Goal: Transaction & Acquisition: Purchase product/service

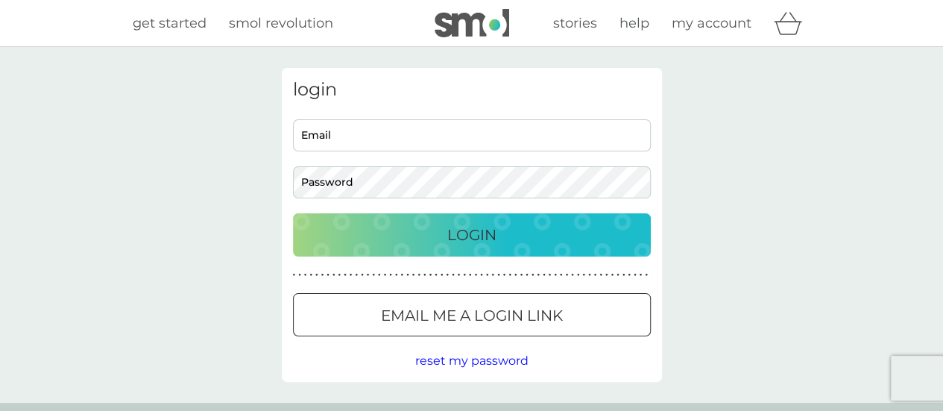
type input "dave.shaw74@virginmedia.com"
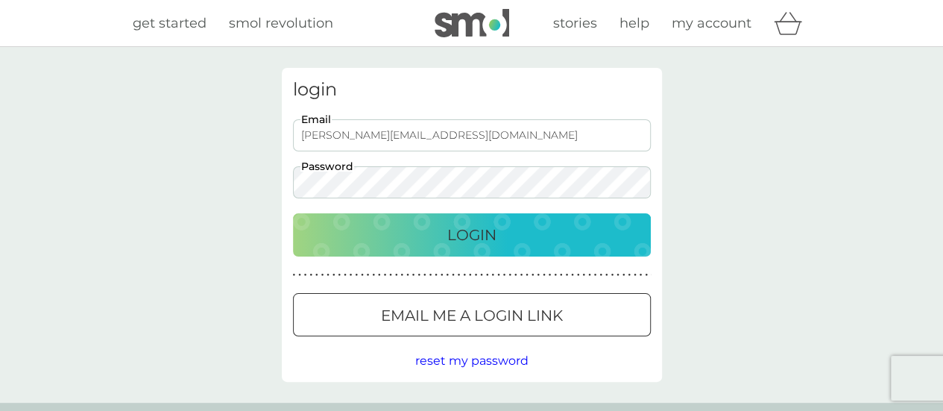
click at [413, 242] on div "Login" at bounding box center [472, 235] width 328 height 24
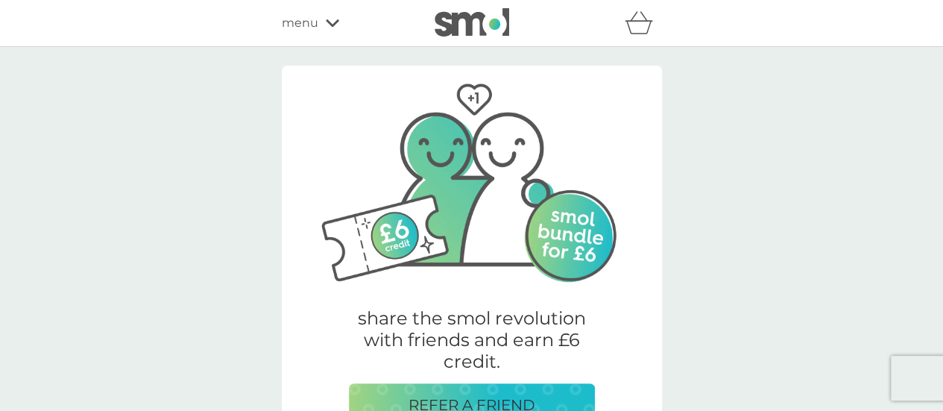
click at [307, 28] on span "menu" at bounding box center [300, 22] width 37 height 19
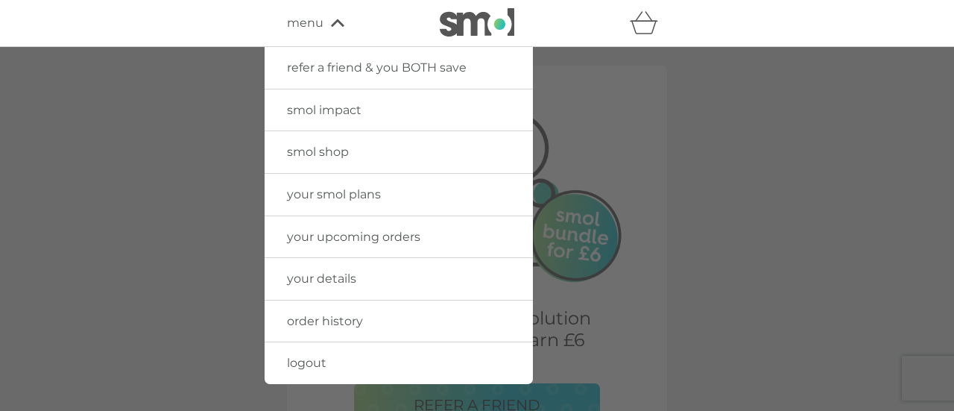
click at [321, 151] on span "smol shop" at bounding box center [318, 152] width 62 height 14
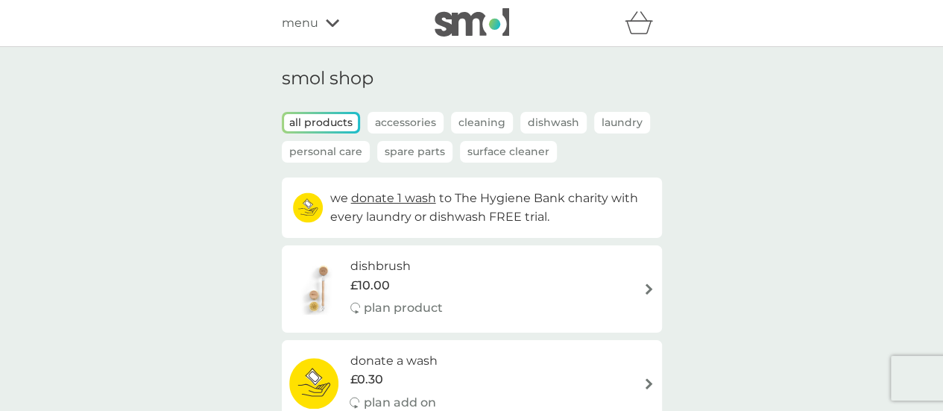
click at [655, 220] on div "we donate 1 wash to The Hygiene Bank charity with every laundry or dishwash FRE…" at bounding box center [472, 207] width 380 height 60
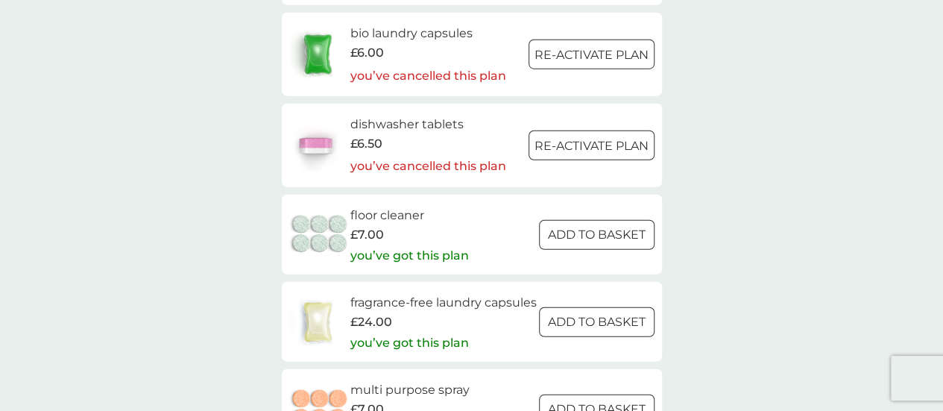
scroll to position [1819, 0]
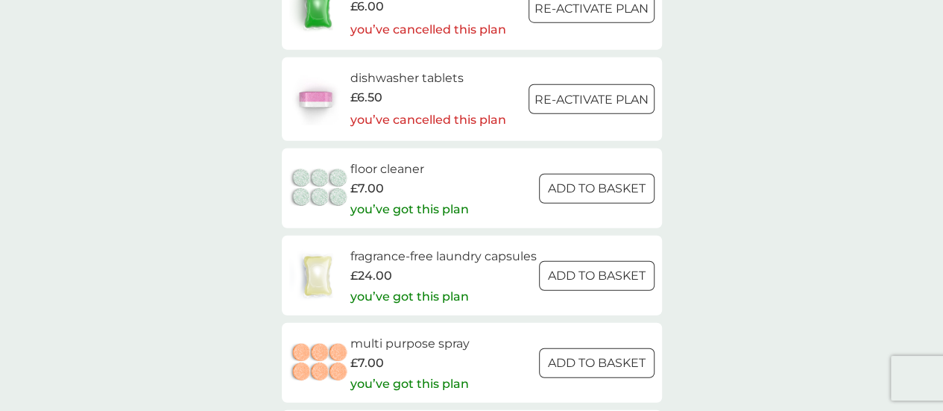
click at [585, 283] on div at bounding box center [597, 276] width 54 height 16
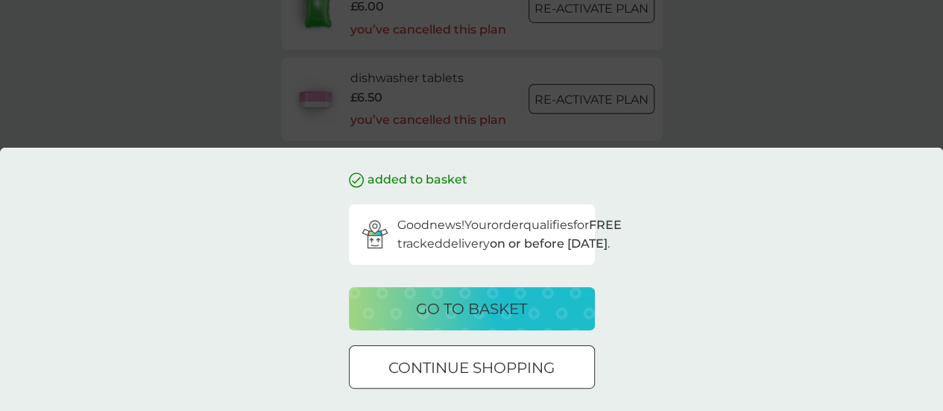
click at [483, 368] on div at bounding box center [472, 368] width 54 height 16
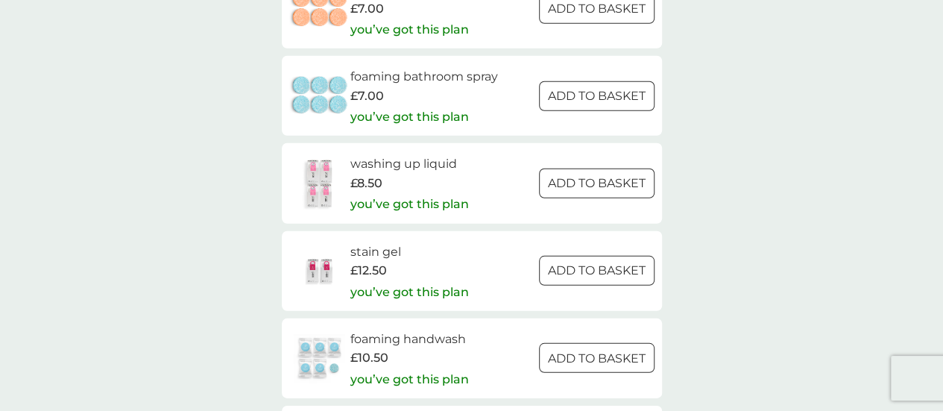
scroll to position [2087, 0]
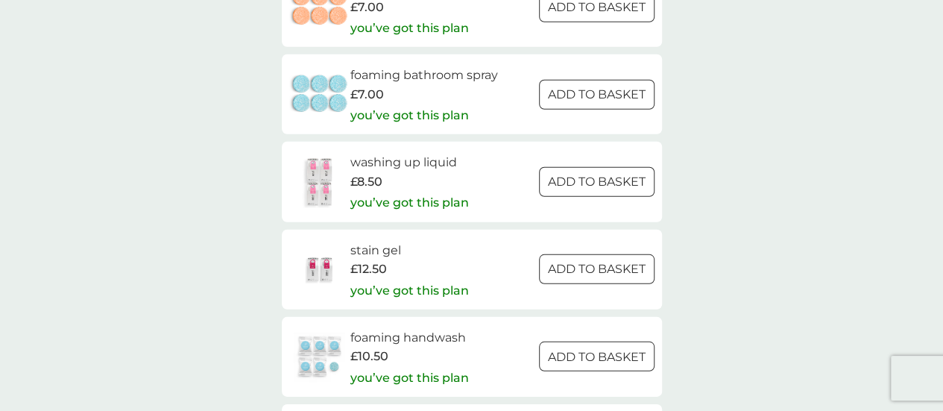
click at [549, 272] on p "ADD TO BASKET" at bounding box center [597, 268] width 98 height 19
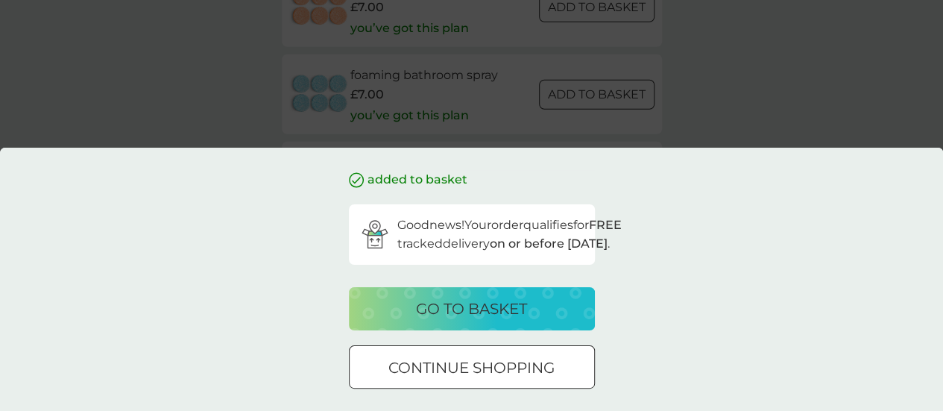
click at [493, 306] on p "go to basket" at bounding box center [471, 309] width 111 height 24
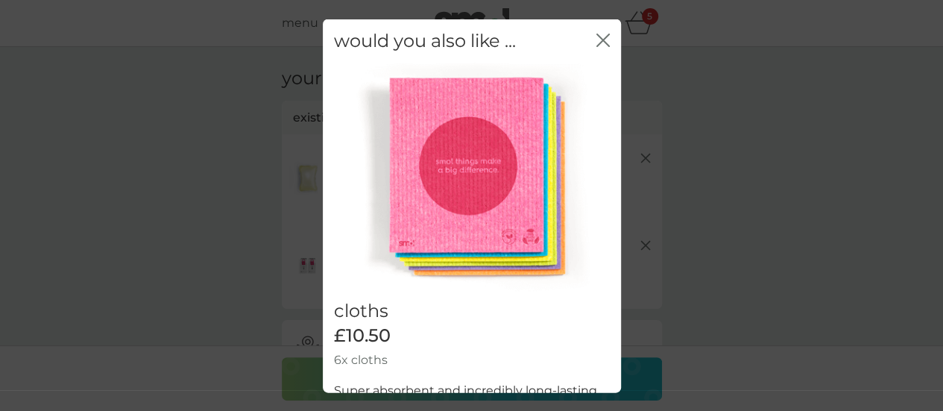
click at [596, 31] on div "close" at bounding box center [602, 41] width 13 height 22
click at [583, 37] on div "would you also like ... close" at bounding box center [472, 41] width 298 height 44
click at [603, 42] on icon "close" at bounding box center [606, 40] width 6 height 12
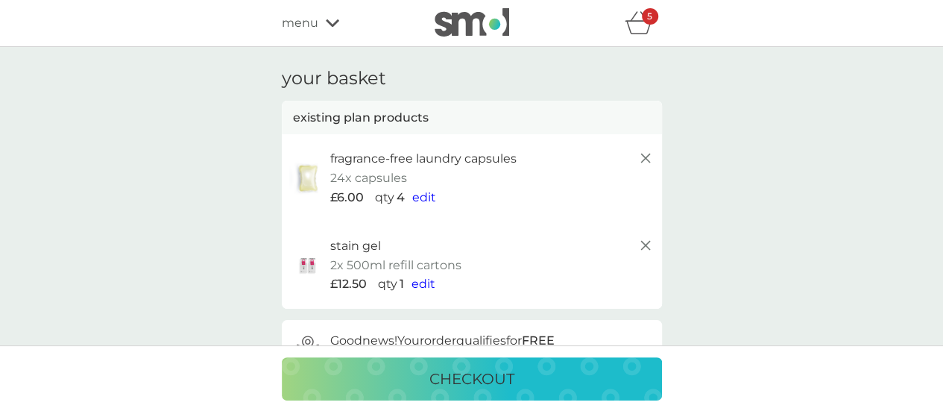
click at [423, 198] on span "edit" at bounding box center [424, 197] width 24 height 14
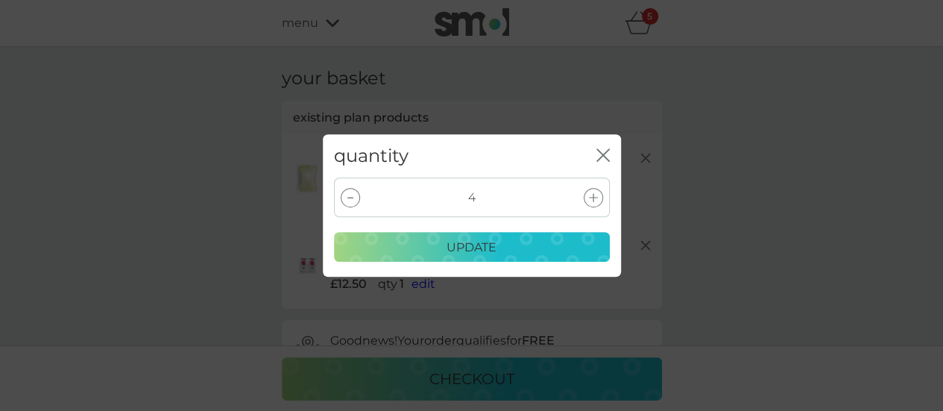
click at [350, 196] on div at bounding box center [350, 197] width 19 height 19
click at [389, 244] on div "update" at bounding box center [472, 247] width 256 height 19
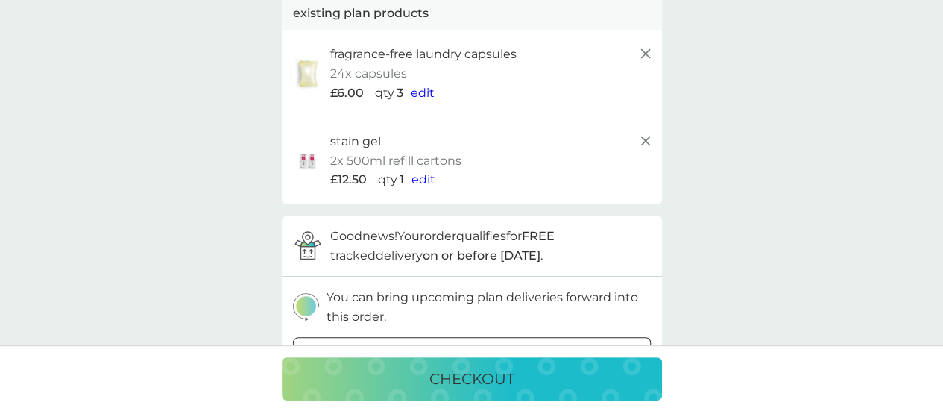
scroll to position [89, 0]
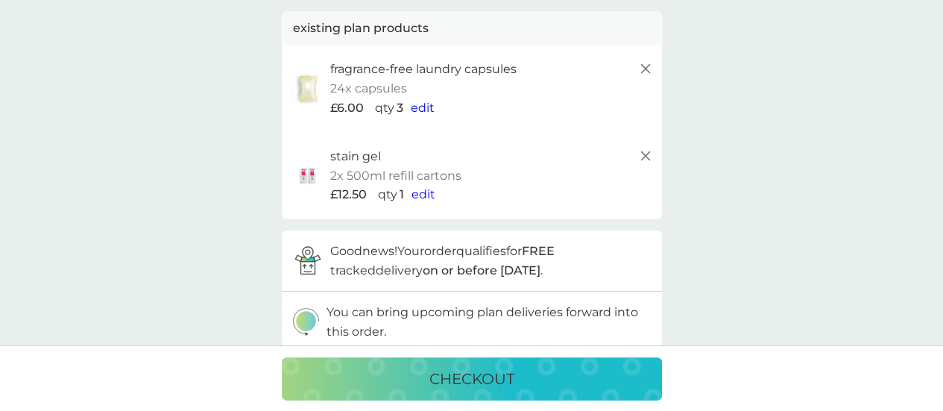
click at [644, 152] on icon at bounding box center [646, 156] width 18 height 18
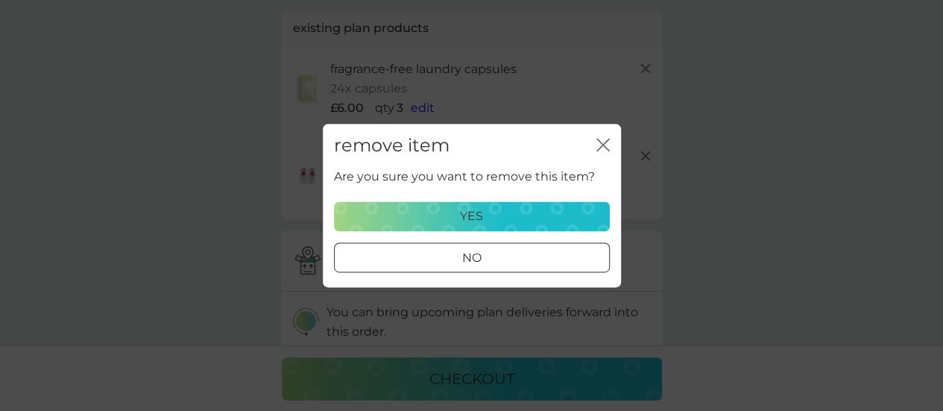
click at [443, 210] on div "yes" at bounding box center [472, 215] width 256 height 19
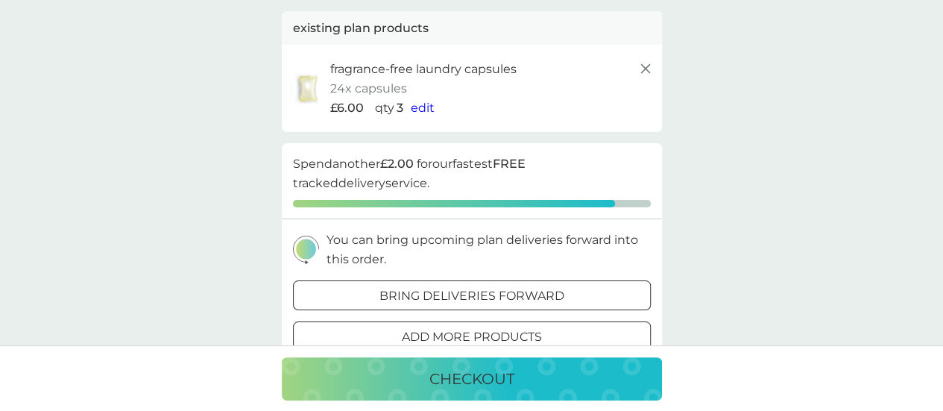
click at [81, 151] on div "your basket existing plan products fragrance-free laundry capsules 24x capsules…" at bounding box center [471, 353] width 943 height 791
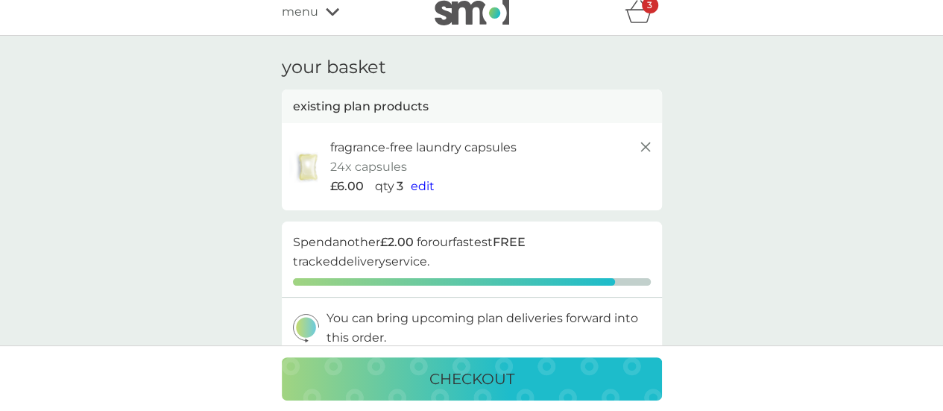
scroll to position [0, 0]
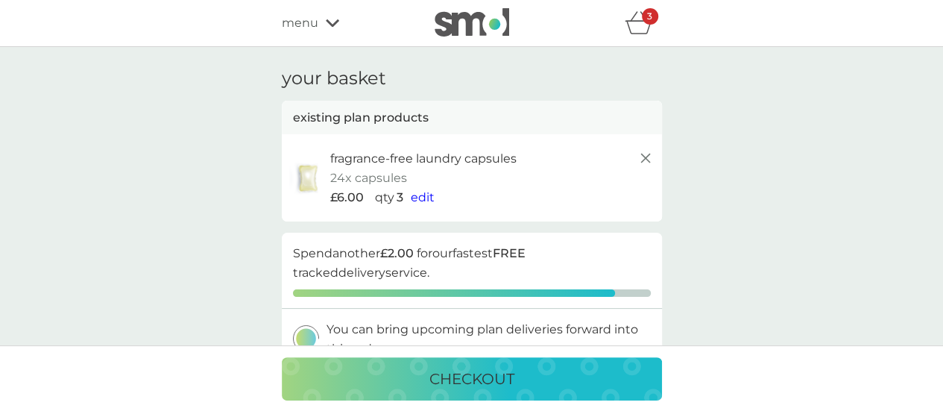
click at [291, 20] on span "menu" at bounding box center [300, 22] width 37 height 19
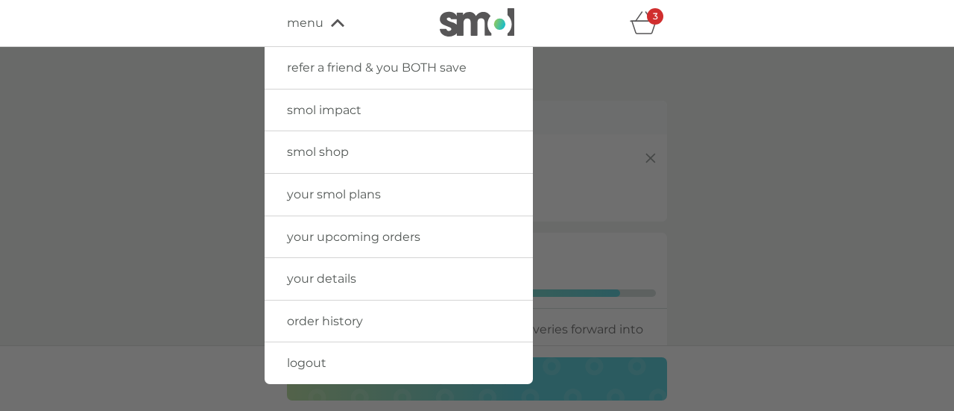
click at [319, 157] on span "smol shop" at bounding box center [318, 152] width 62 height 14
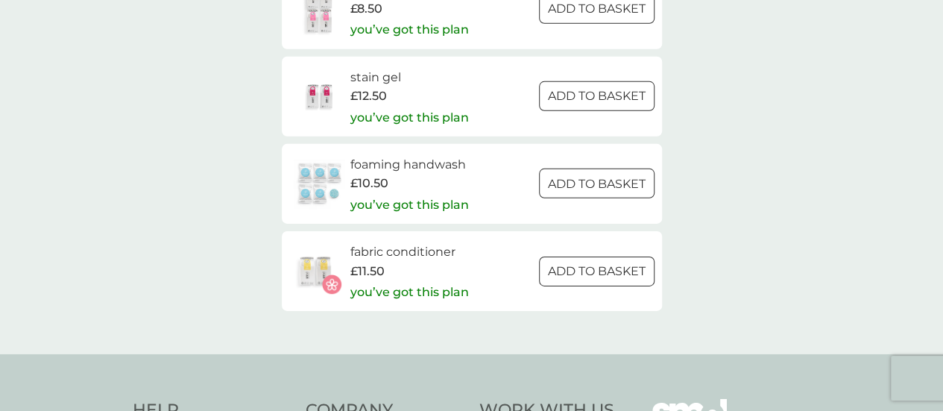
scroll to position [2296, 0]
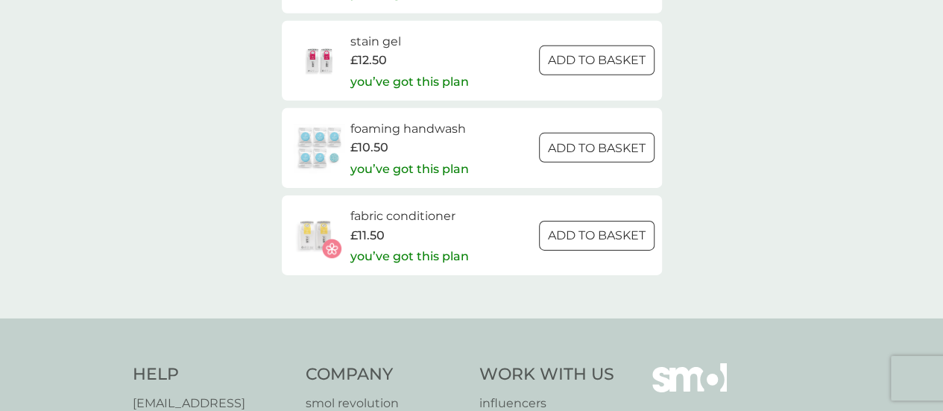
click at [393, 220] on h6 "fabric conditioner" at bounding box center [409, 215] width 119 height 19
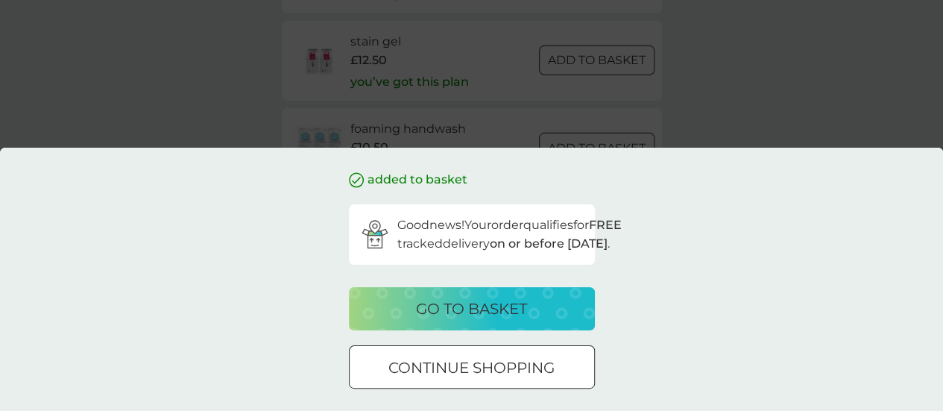
click at [416, 308] on p "go to basket" at bounding box center [471, 309] width 111 height 24
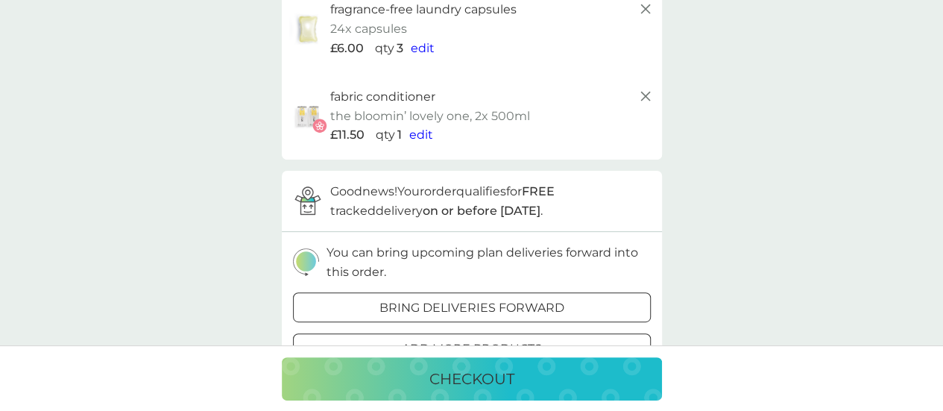
scroll to position [119, 0]
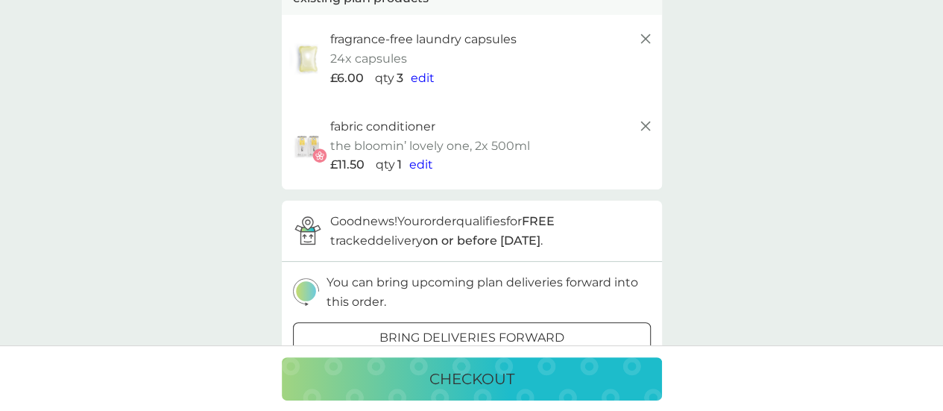
click at [416, 163] on span "edit" at bounding box center [421, 164] width 24 height 14
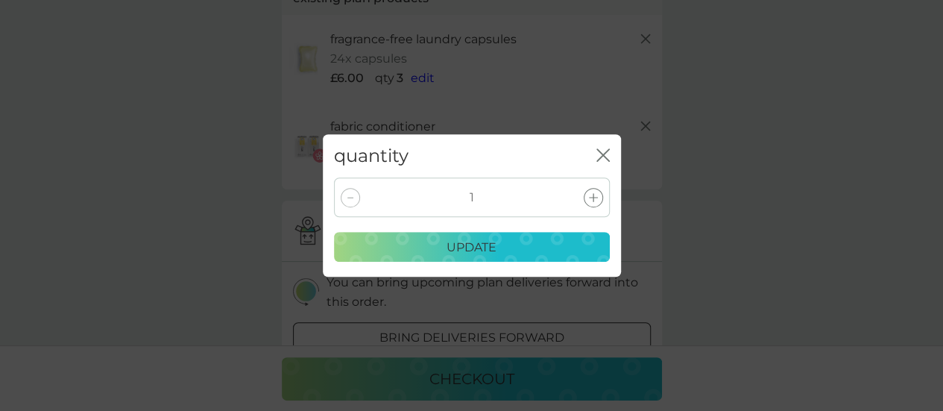
click at [603, 151] on icon "close" at bounding box center [602, 154] width 13 height 13
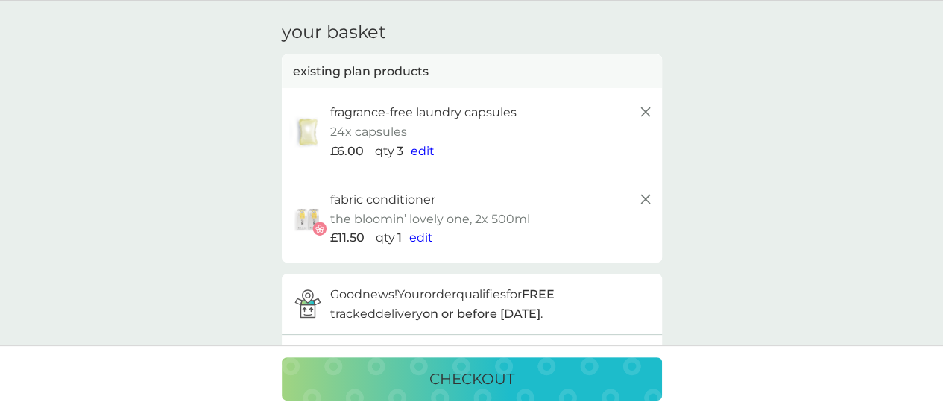
scroll to position [0, 0]
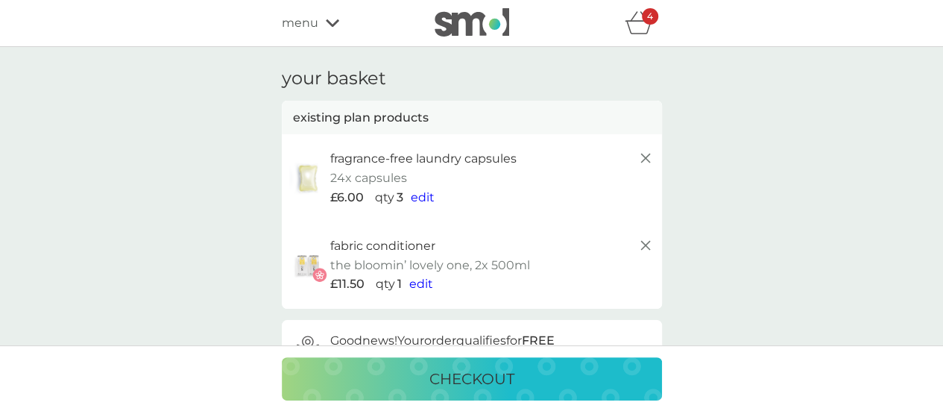
click at [294, 20] on span "menu" at bounding box center [300, 22] width 37 height 19
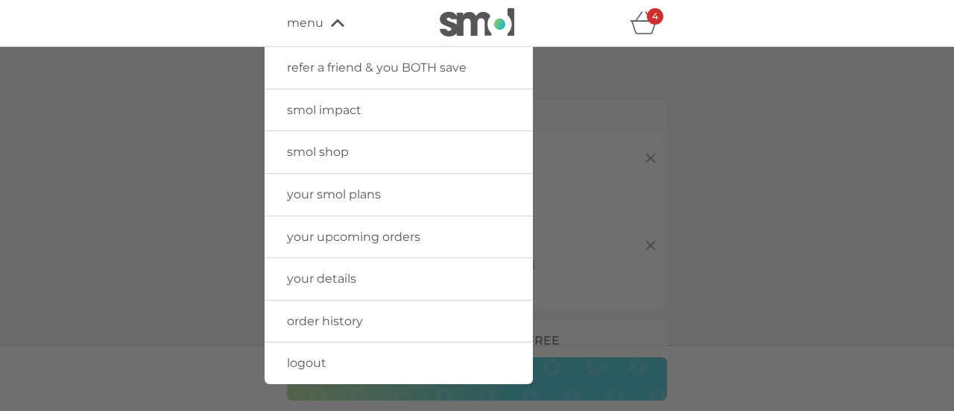
click at [312, 150] on span "smol shop" at bounding box center [318, 152] width 62 height 14
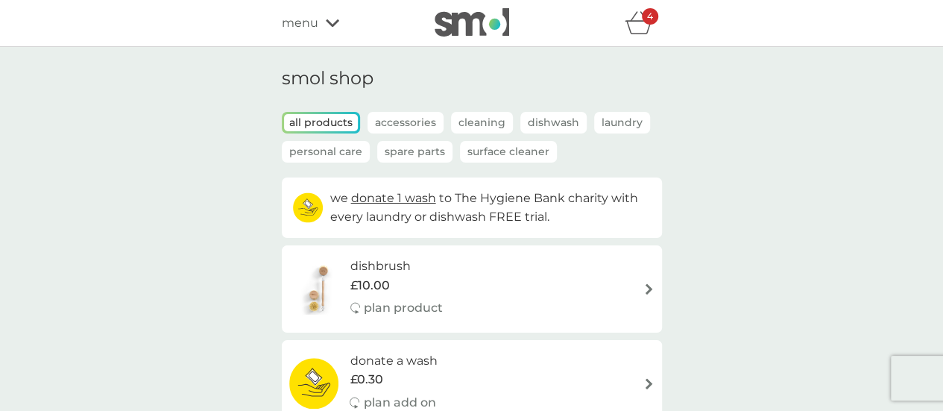
click at [606, 122] on p "Laundry" at bounding box center [622, 123] width 56 height 22
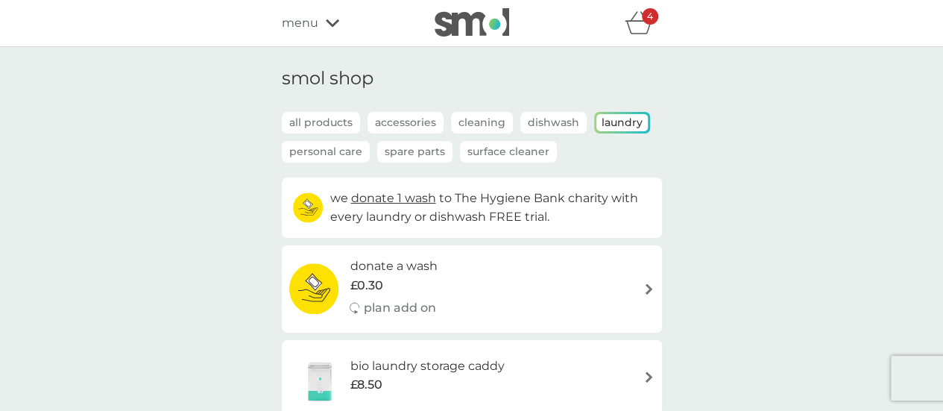
click at [325, 120] on p "all products" at bounding box center [321, 123] width 78 height 22
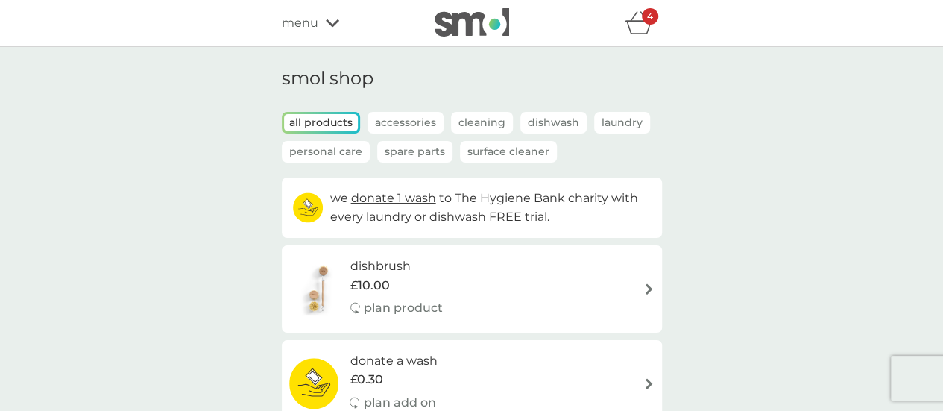
click at [648, 22] on div "4" at bounding box center [650, 16] width 16 height 16
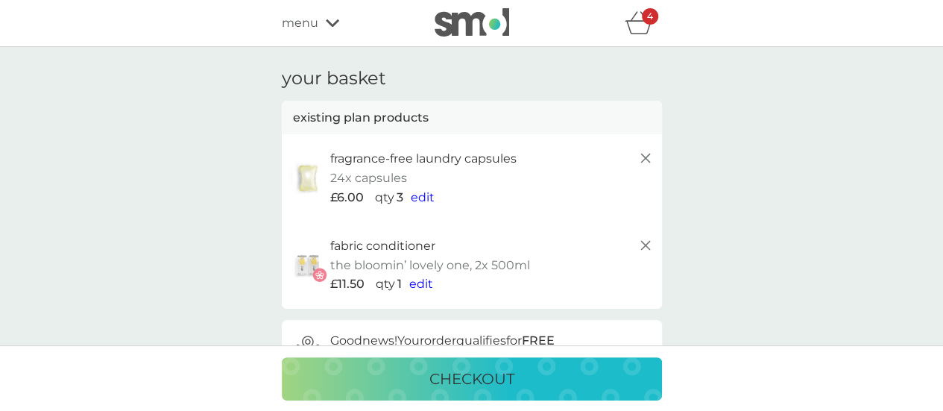
click at [643, 244] on icon at bounding box center [646, 245] width 18 height 18
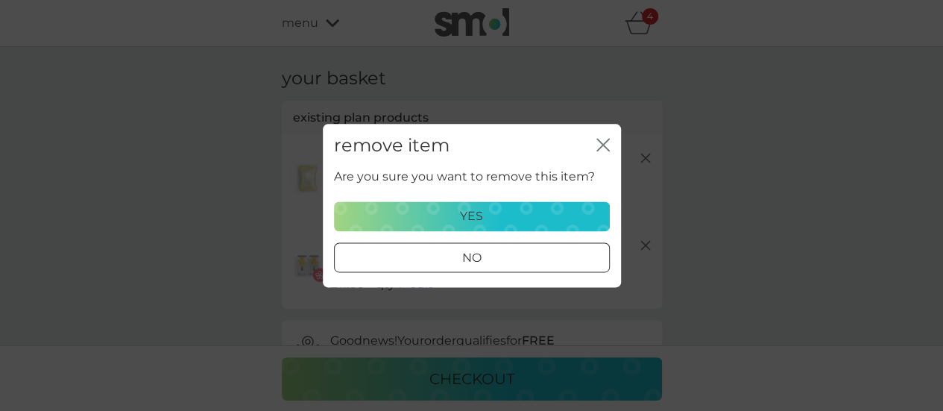
click at [482, 217] on p "yes" at bounding box center [471, 215] width 23 height 19
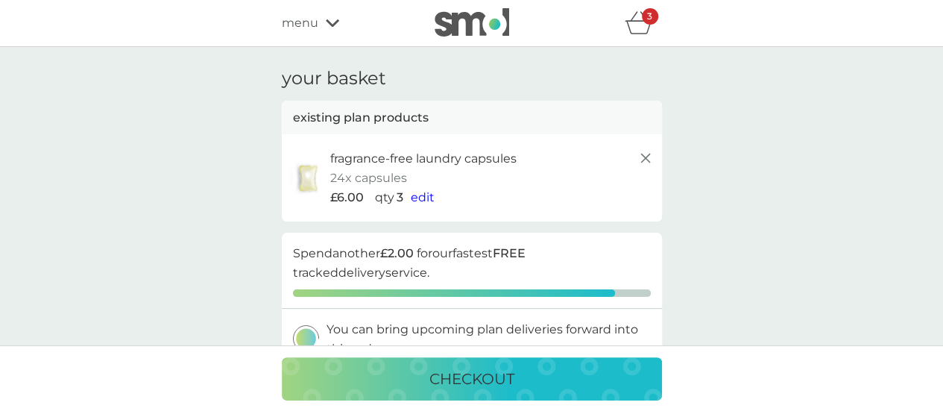
click at [315, 16] on span "menu" at bounding box center [300, 22] width 37 height 19
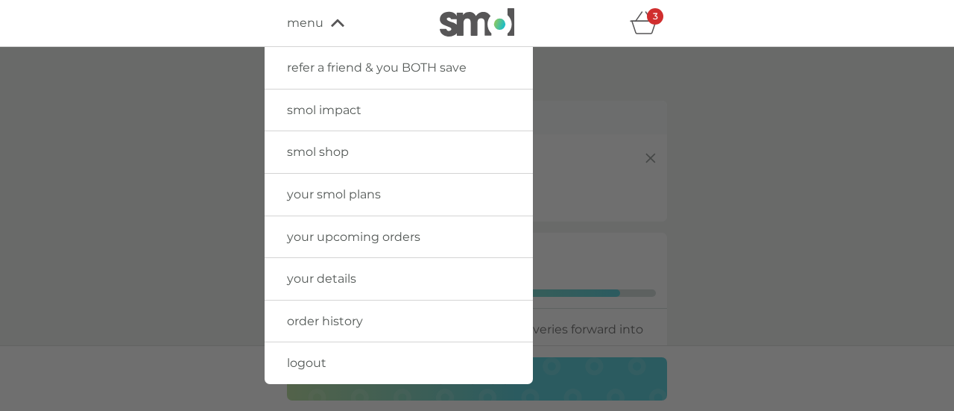
click at [332, 160] on link "smol shop" at bounding box center [399, 152] width 268 height 42
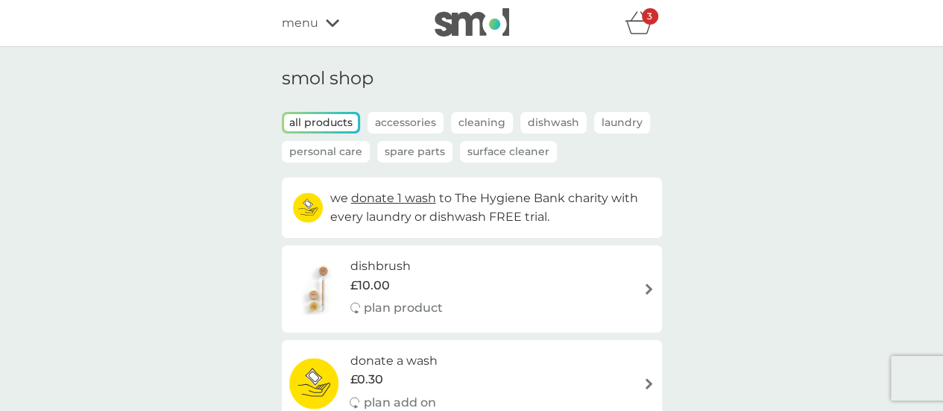
click at [601, 118] on p "Laundry" at bounding box center [622, 123] width 56 height 22
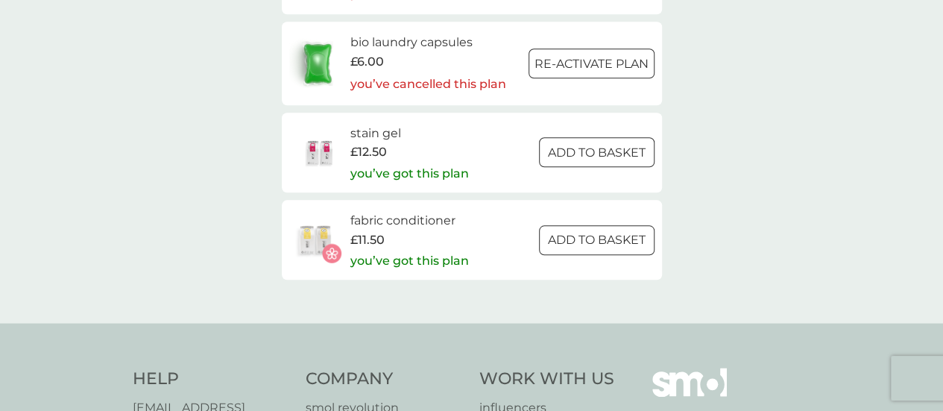
scroll to position [775, 0]
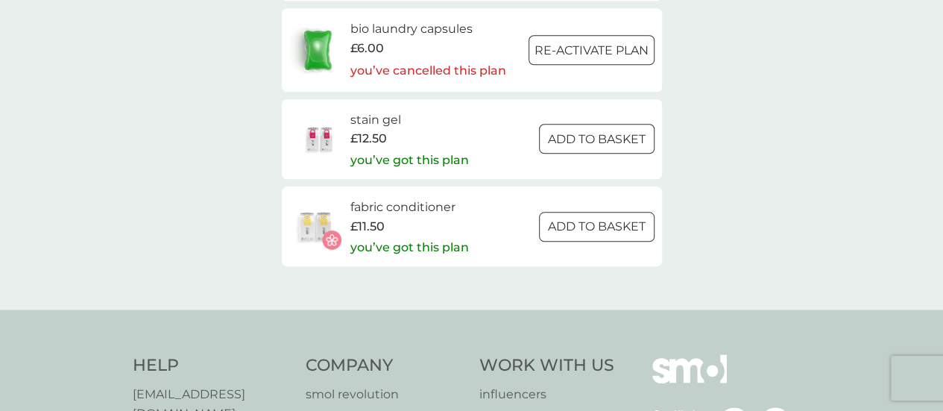
click at [380, 211] on h6 "fabric conditioner" at bounding box center [409, 207] width 119 height 19
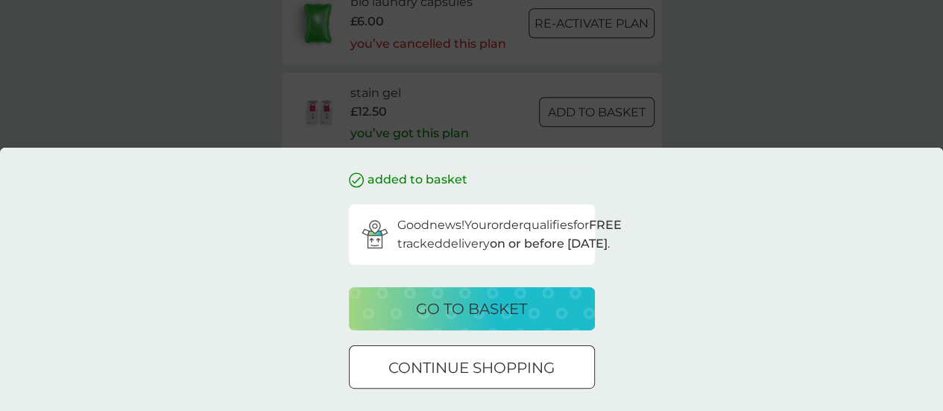
scroll to position [805, 0]
click at [265, 280] on div "added to basket Good news! Your order qualifies for FREE tracked delivery on or…" at bounding box center [471, 279] width 943 height 263
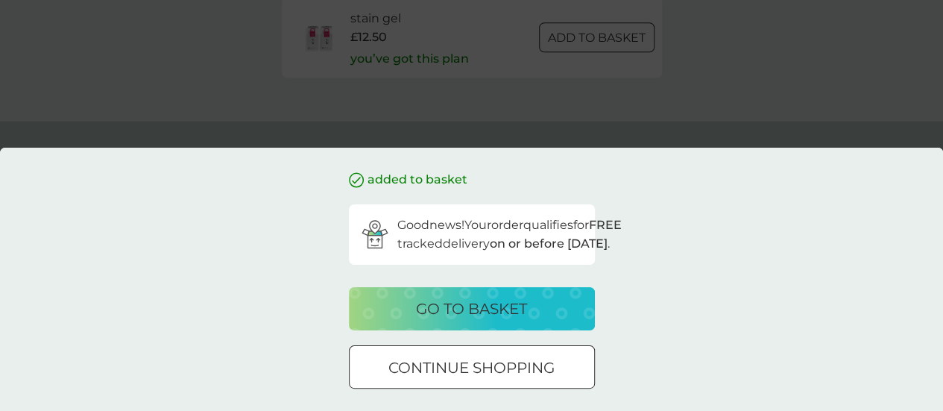
scroll to position [921, 0]
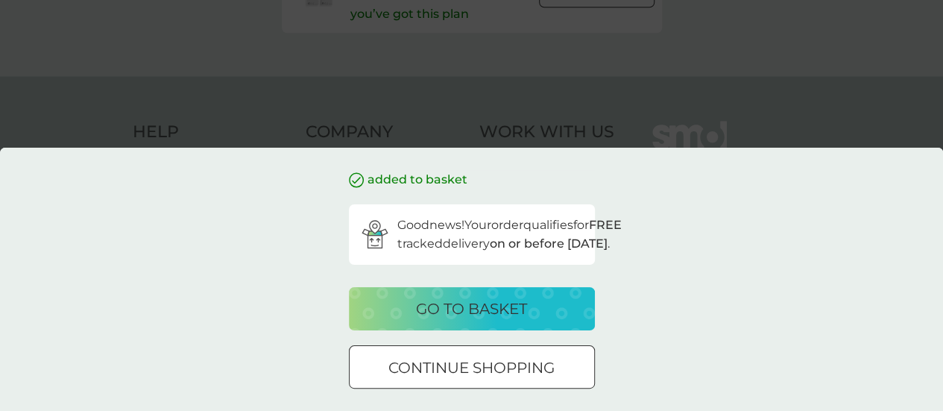
click at [470, 300] on p "go to basket" at bounding box center [471, 309] width 111 height 24
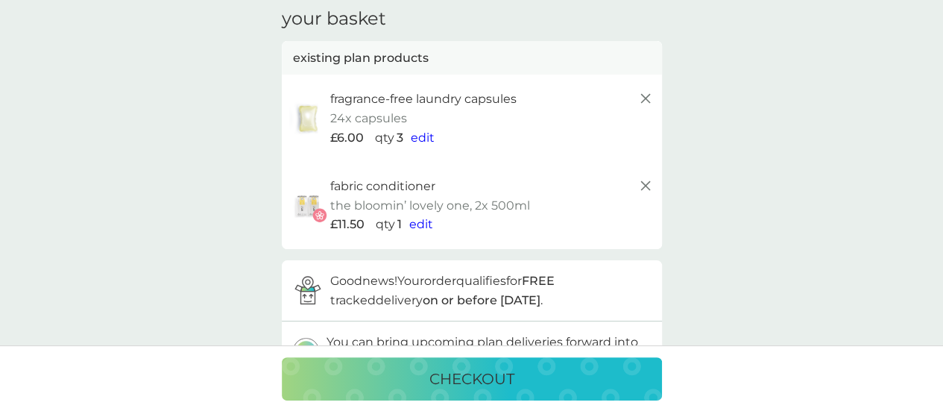
scroll to position [89, 0]
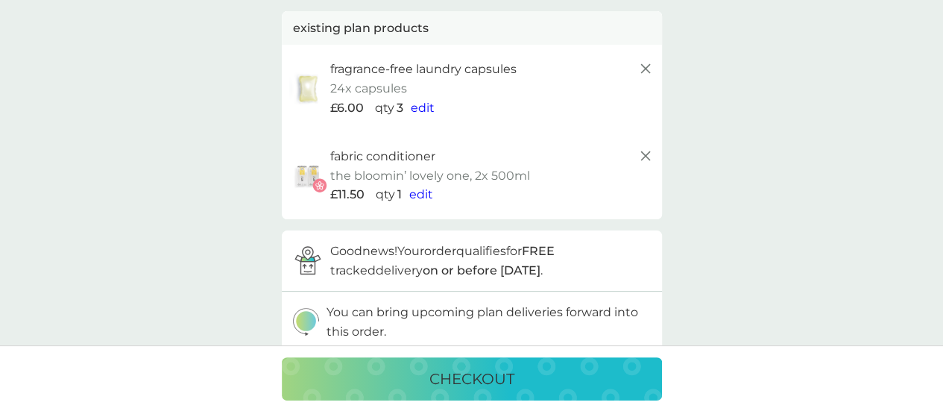
click at [417, 189] on span "edit" at bounding box center [421, 194] width 24 height 14
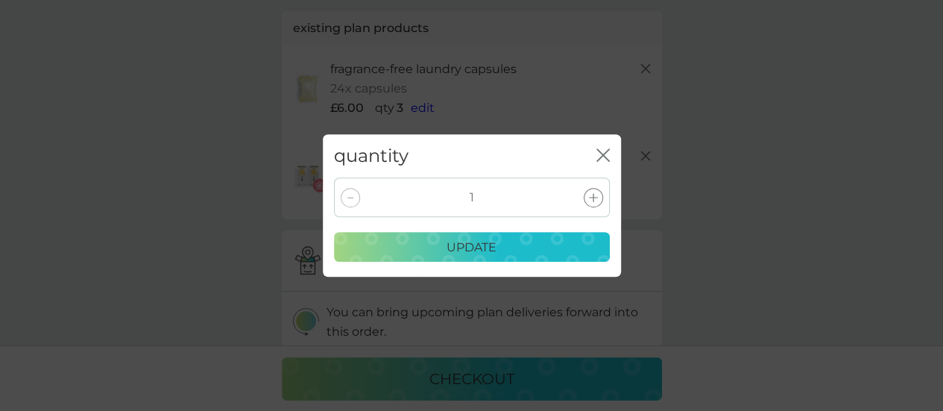
click at [600, 154] on icon "close" at bounding box center [602, 154] width 13 height 13
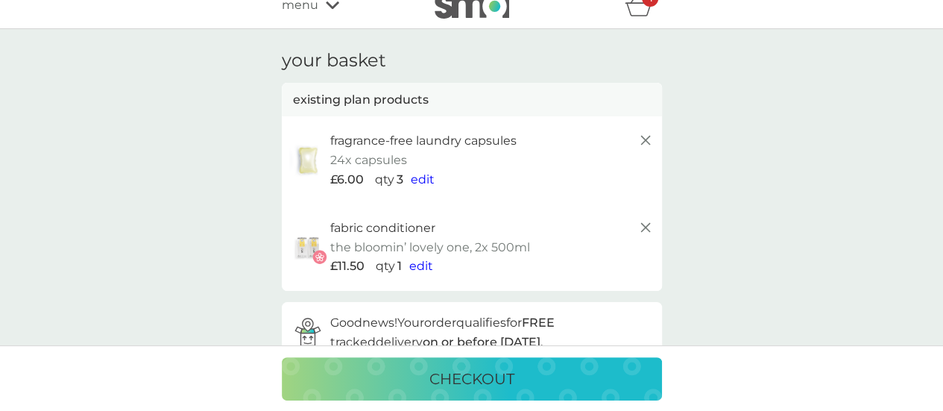
scroll to position [0, 0]
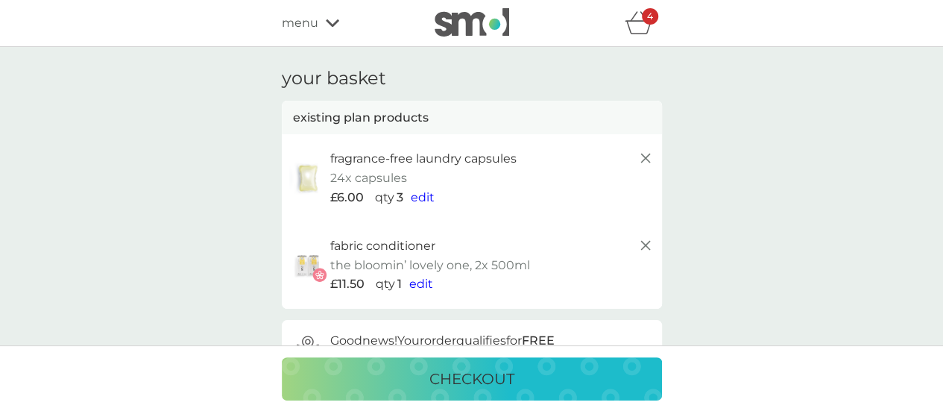
click at [288, 22] on span "menu" at bounding box center [300, 22] width 37 height 19
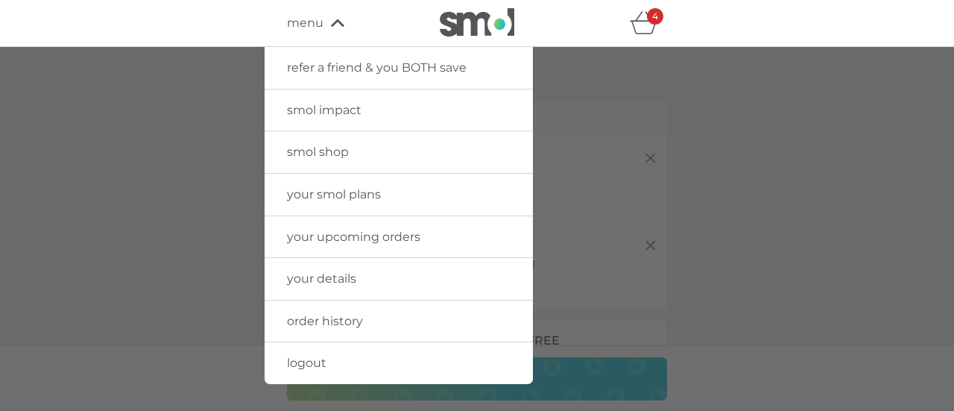
click at [315, 157] on span "smol shop" at bounding box center [318, 152] width 62 height 14
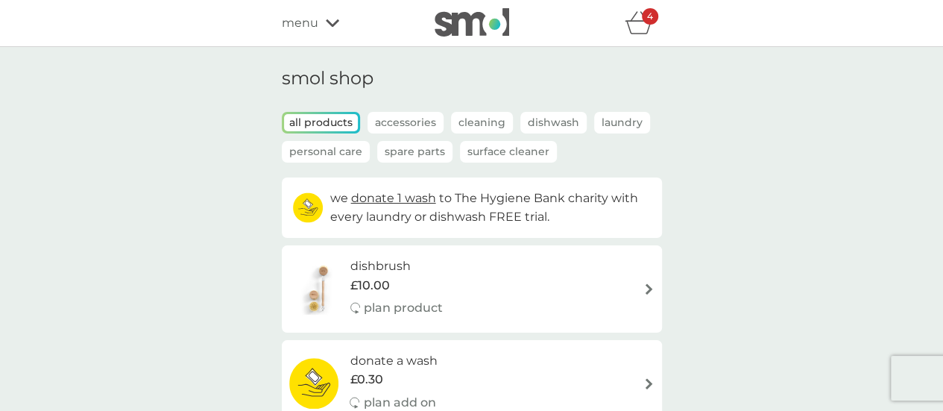
click at [318, 119] on p "all products" at bounding box center [321, 122] width 74 height 17
click at [638, 18] on icon "basket" at bounding box center [639, 22] width 28 height 23
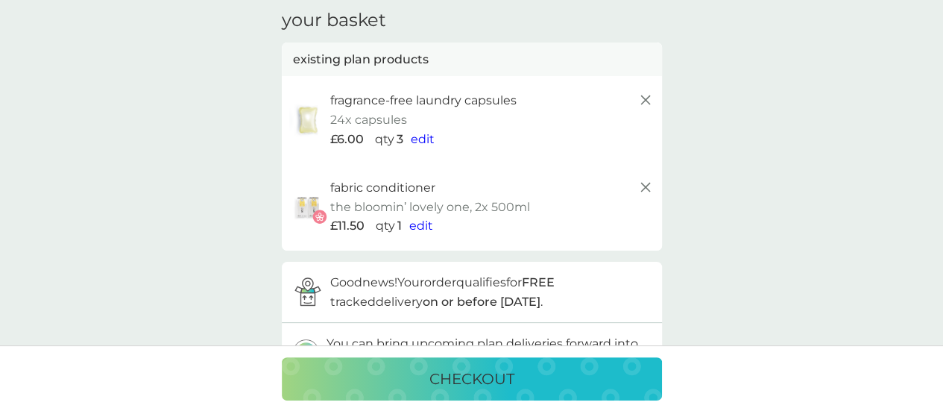
scroll to position [60, 0]
click at [646, 180] on icon at bounding box center [646, 186] width 18 height 18
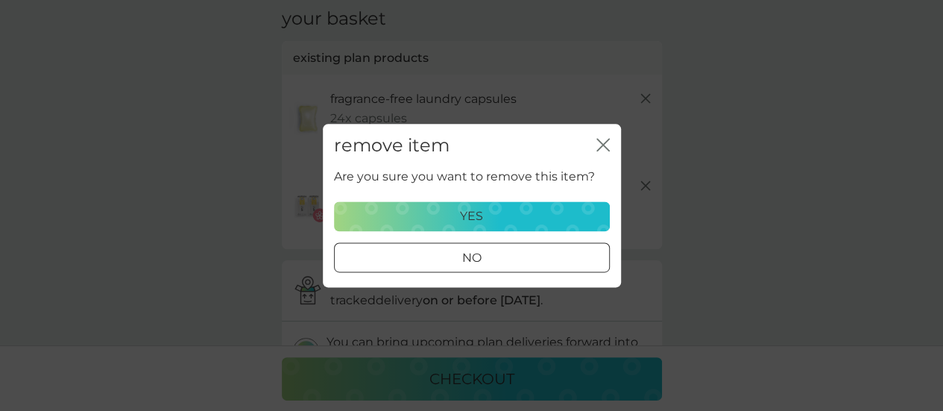
click at [504, 224] on div "yes" at bounding box center [472, 215] width 256 height 19
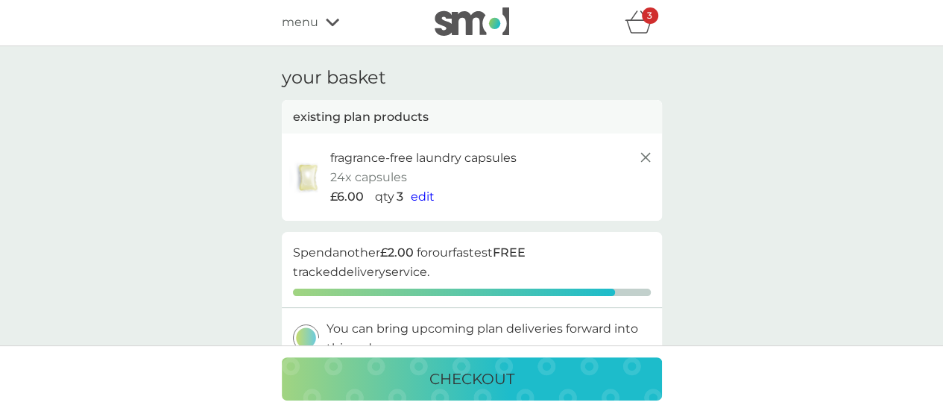
scroll to position [0, 0]
click at [301, 28] on span "menu" at bounding box center [300, 22] width 37 height 19
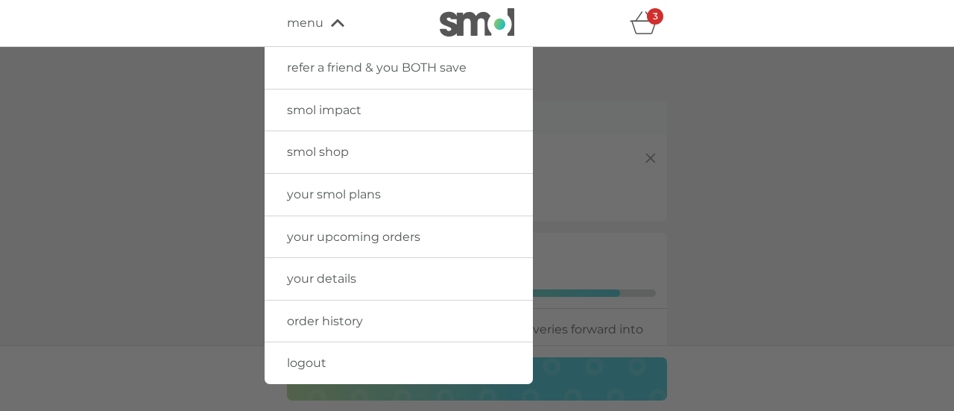
click at [332, 198] on span "your smol plans" at bounding box center [334, 194] width 94 height 14
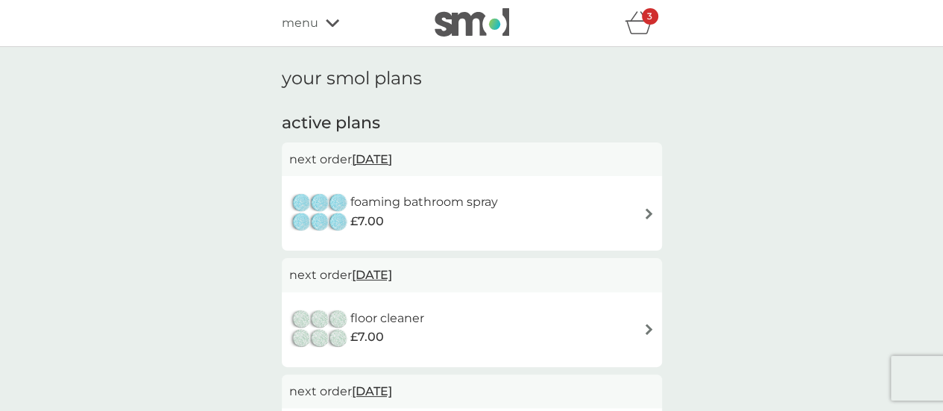
click at [314, 23] on span "menu" at bounding box center [300, 22] width 37 height 19
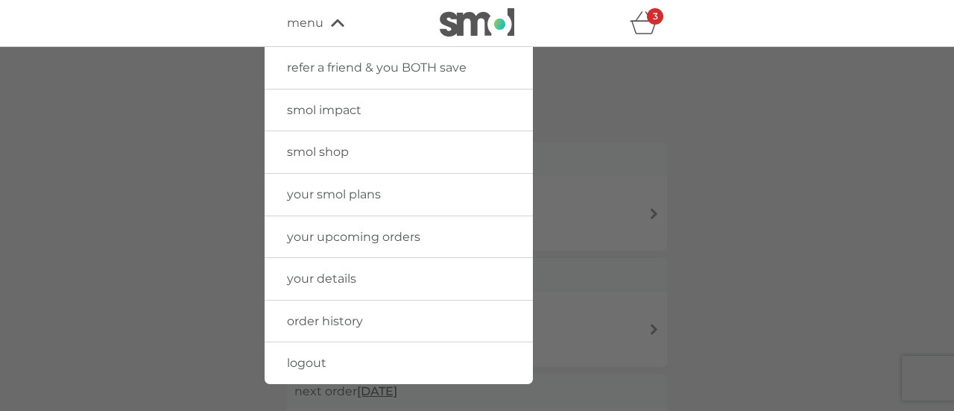
click at [324, 162] on link "smol shop" at bounding box center [399, 152] width 268 height 42
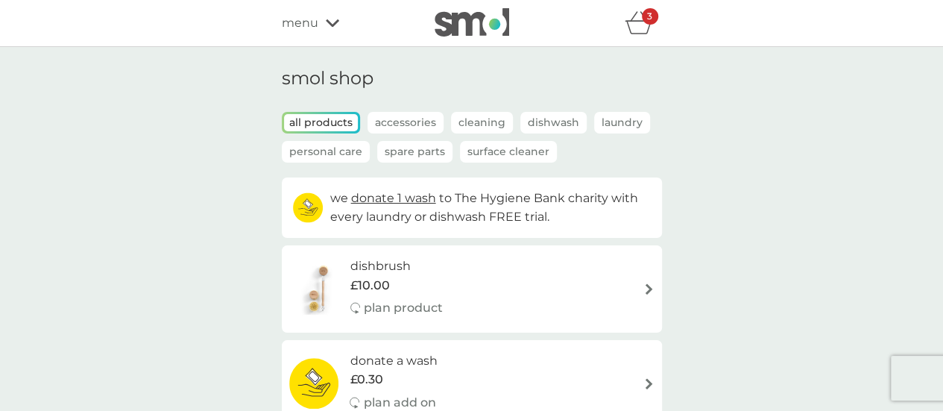
click at [291, 16] on span "menu" at bounding box center [300, 22] width 37 height 19
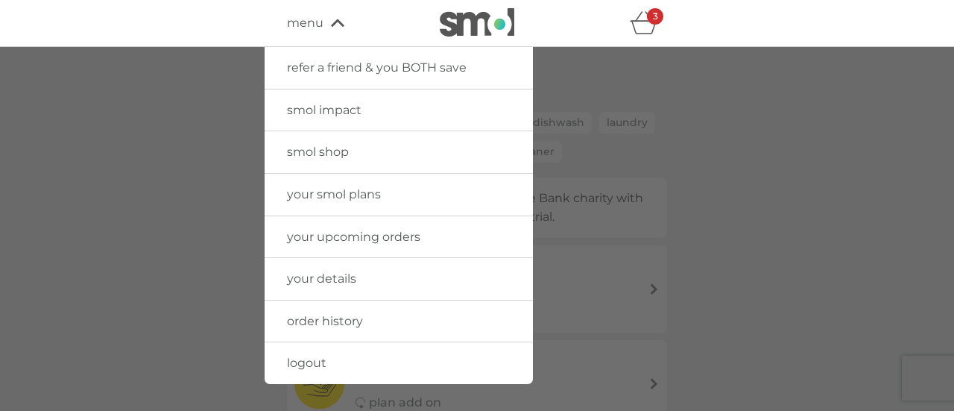
click at [325, 193] on span "your smol plans" at bounding box center [334, 194] width 94 height 14
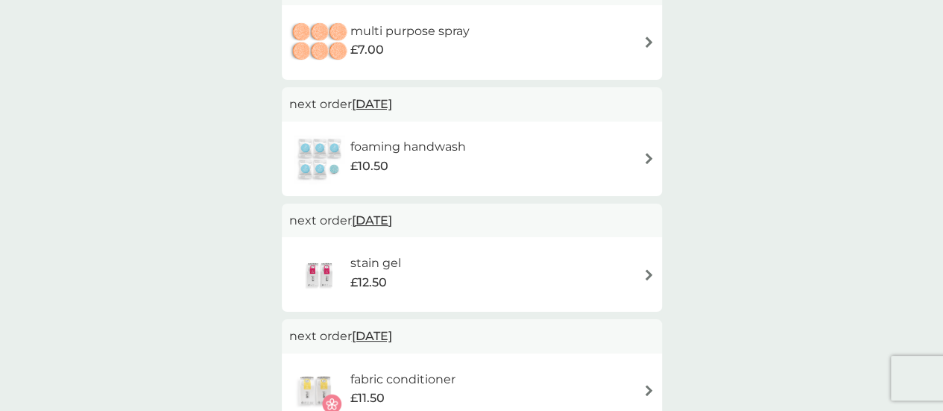
scroll to position [656, 0]
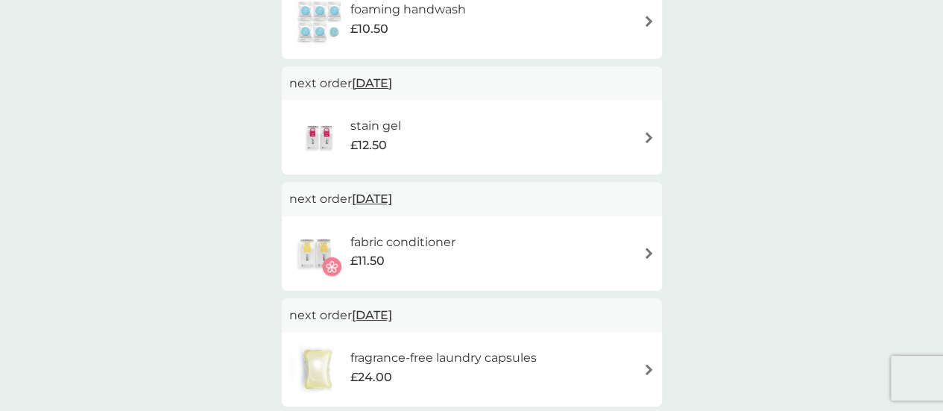
click at [649, 251] on img at bounding box center [648, 252] width 11 height 11
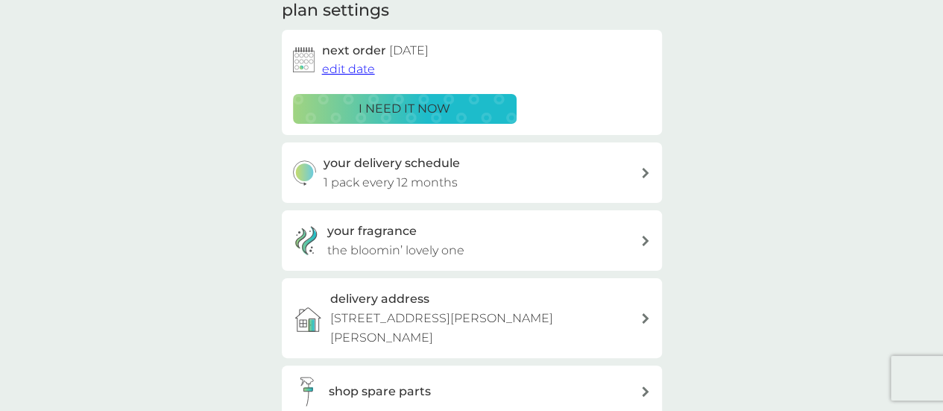
scroll to position [268, 0]
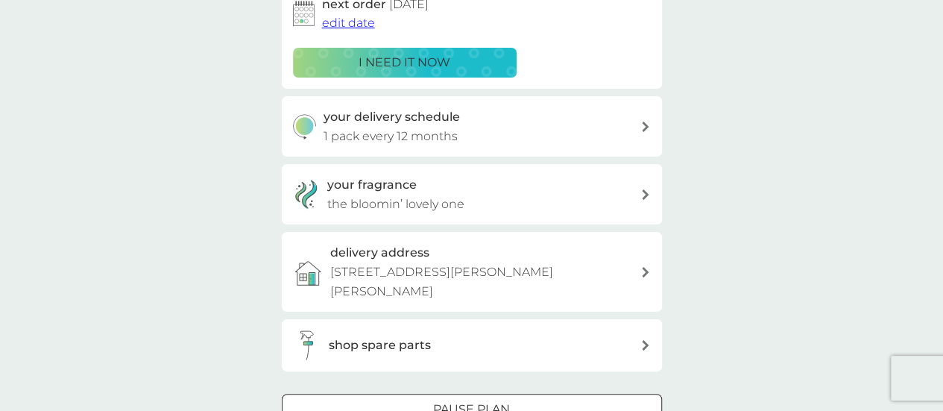
click at [497, 204] on div "your fragrance the bloomin’ lovely one" at bounding box center [483, 194] width 313 height 38
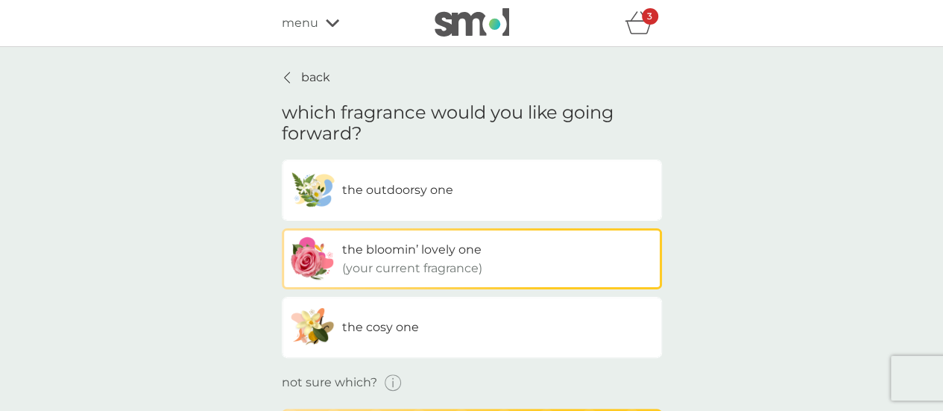
click at [297, 25] on span "menu" at bounding box center [300, 22] width 37 height 19
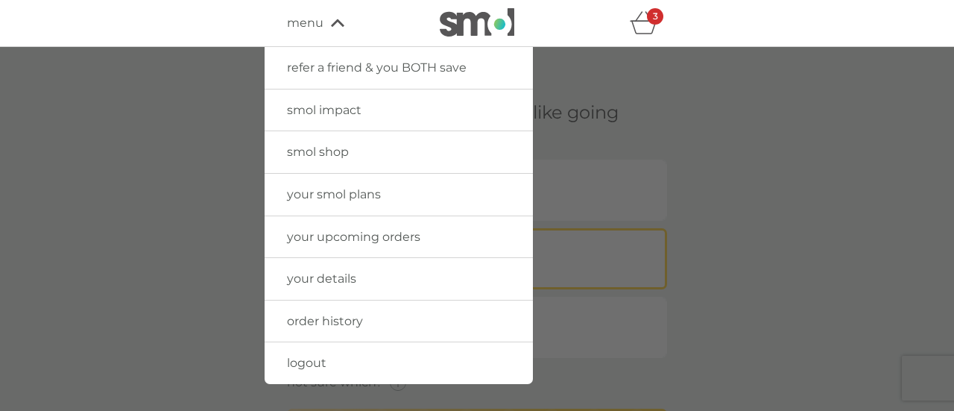
click at [323, 150] on span "smol shop" at bounding box center [318, 152] width 62 height 14
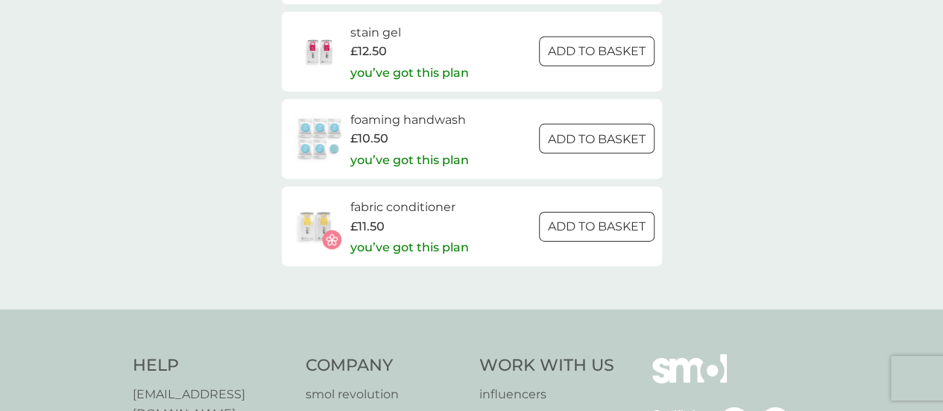
scroll to position [2356, 0]
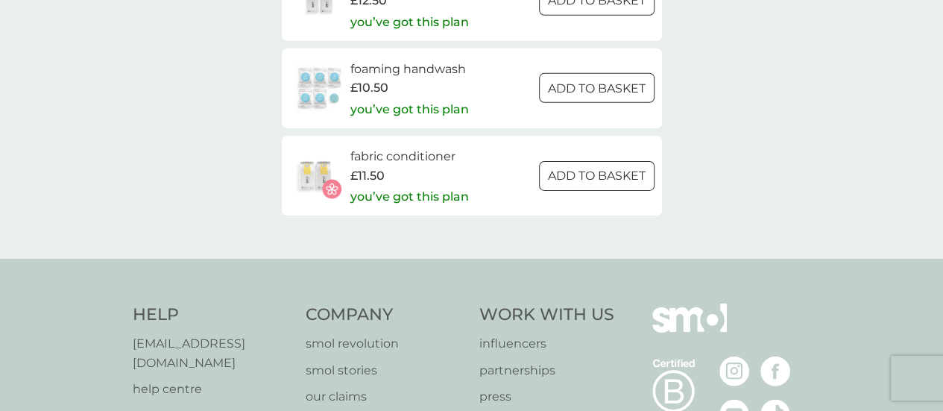
click at [548, 177] on p "ADD TO BASKET" at bounding box center [597, 175] width 98 height 19
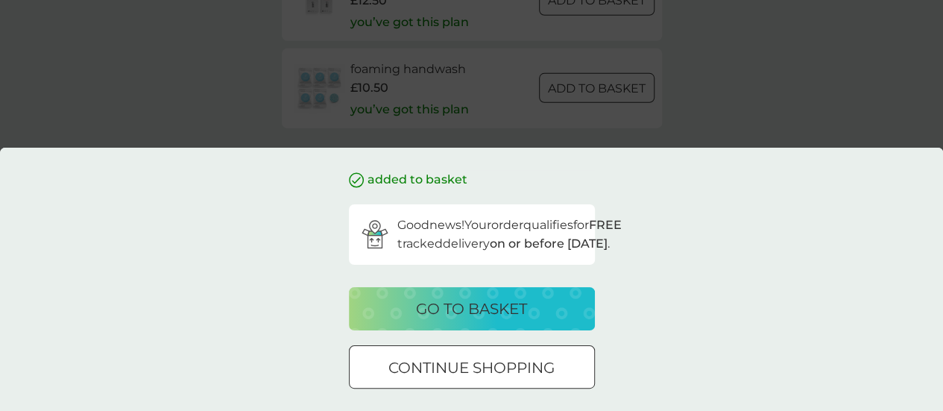
click at [443, 311] on p "go to basket" at bounding box center [471, 309] width 111 height 24
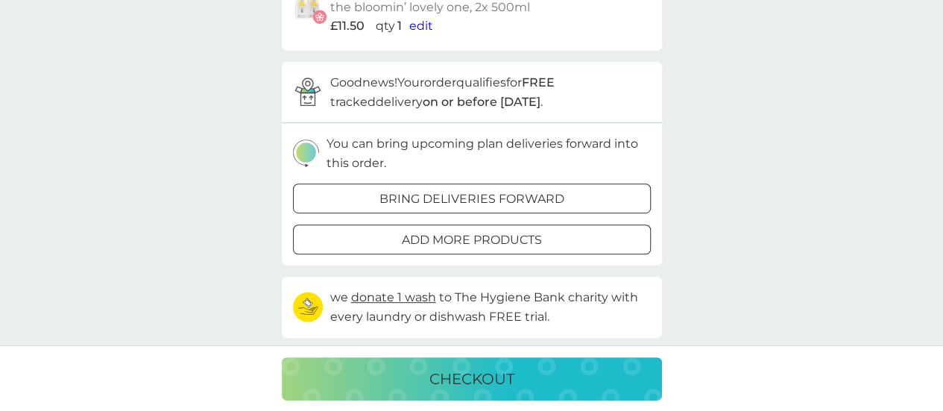
scroll to position [268, 0]
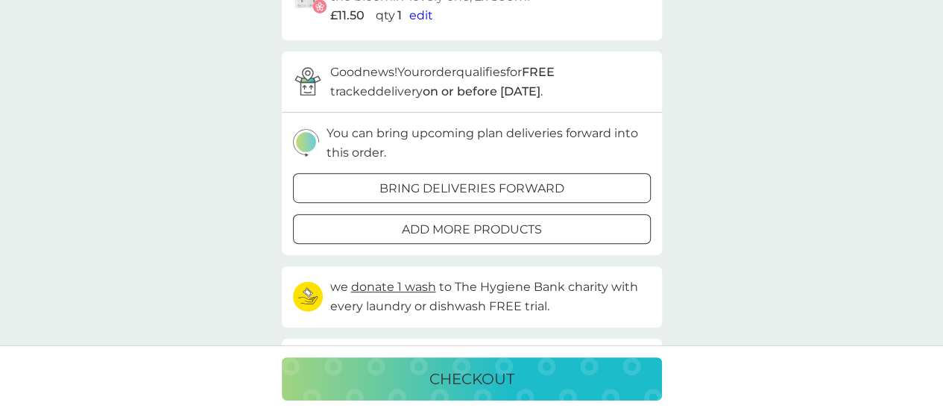
click at [477, 379] on p "checkout" at bounding box center [471, 379] width 85 height 24
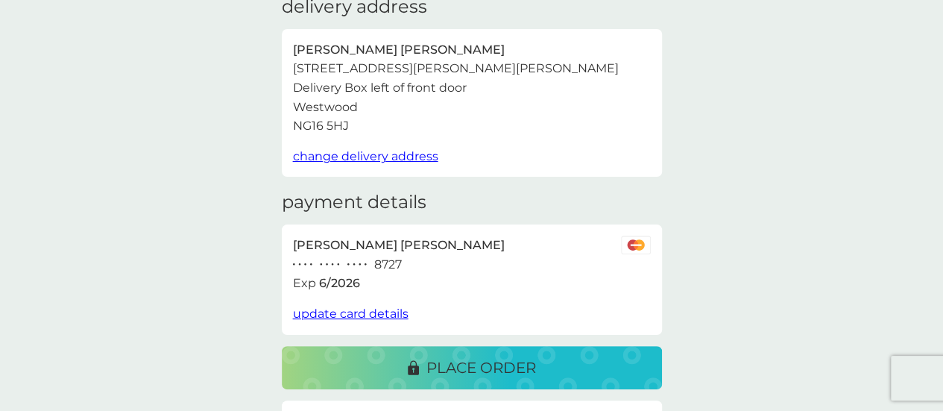
scroll to position [119, 0]
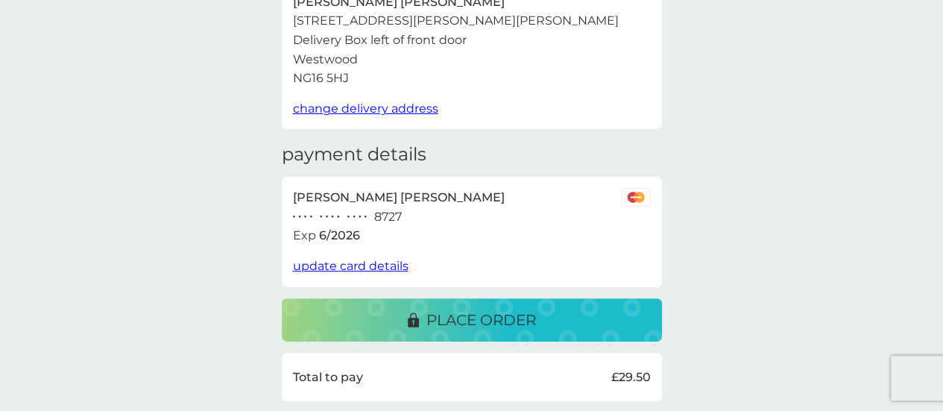
click at [317, 268] on span "update card details" at bounding box center [351, 266] width 116 height 14
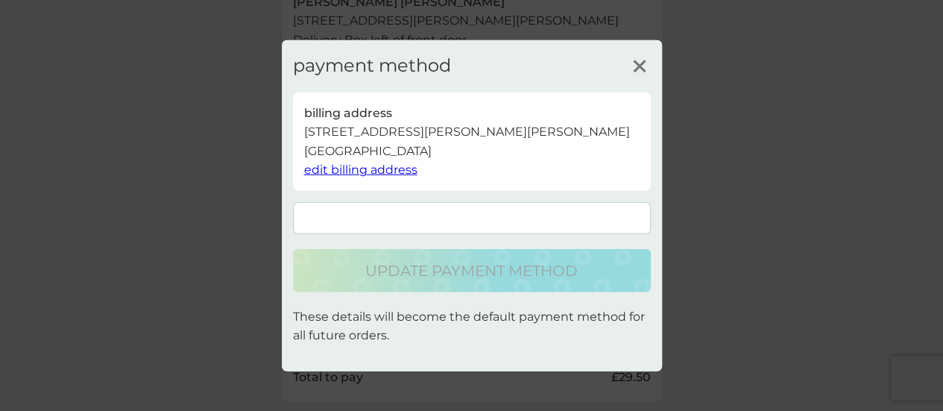
click at [383, 230] on form at bounding box center [472, 218] width 358 height 32
click at [495, 212] on iframe at bounding box center [471, 218] width 341 height 13
click at [422, 360] on div "payment method billing address [STREET_ADDRESS][PERSON_NAME][PERSON_NAME] edit …" at bounding box center [472, 206] width 380 height 332
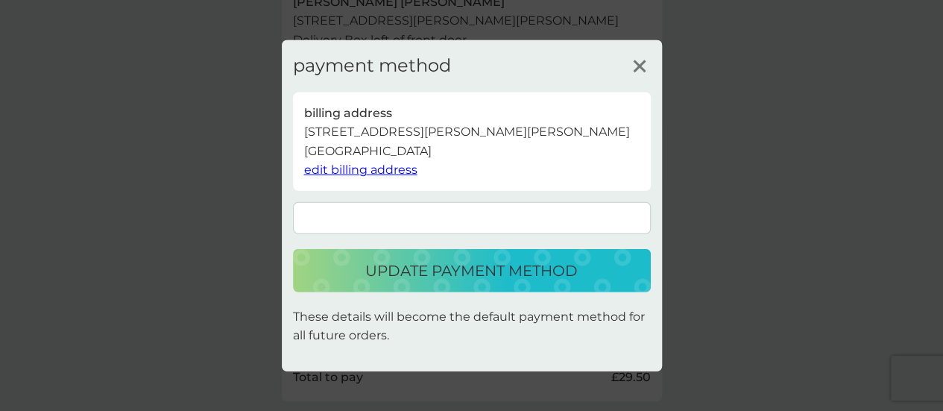
click at [601, 150] on div "billing address [STREET_ADDRESS][PERSON_NAME][PERSON_NAME] edit billing address" at bounding box center [472, 141] width 358 height 98
click at [467, 283] on button "update payment method" at bounding box center [472, 270] width 358 height 43
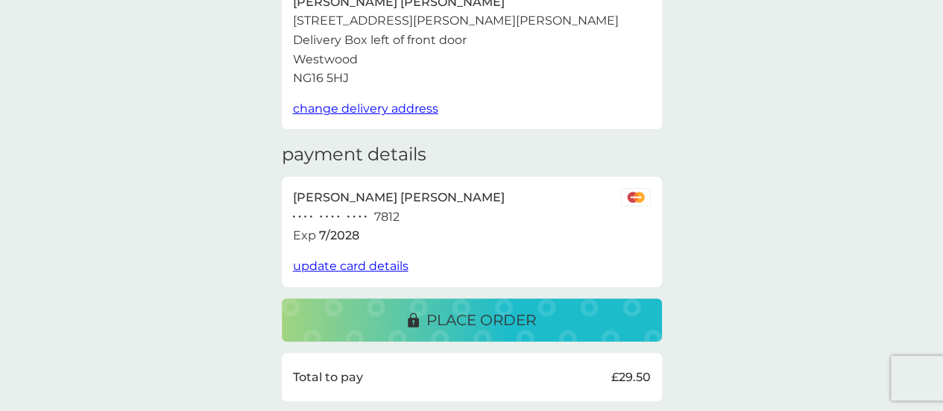
click at [773, 340] on div "delivery address [PERSON_NAME] [STREET_ADDRESS][PERSON_NAME][PERSON_NAME] chang…" at bounding box center [471, 349] width 943 height 842
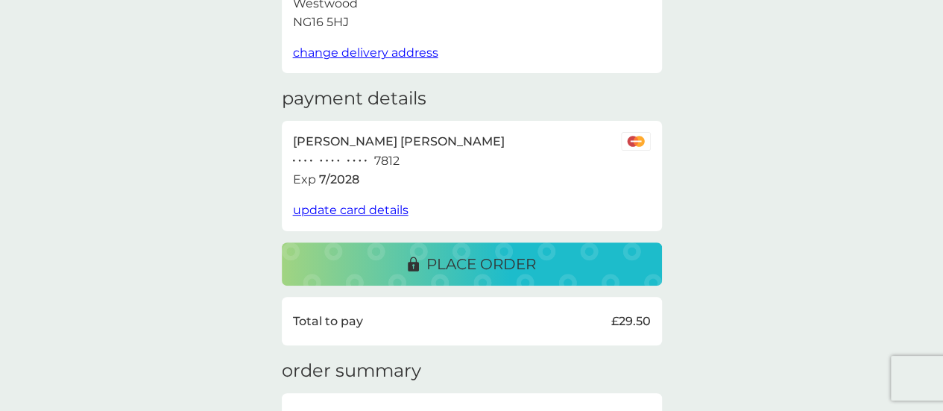
scroll to position [209, 0]
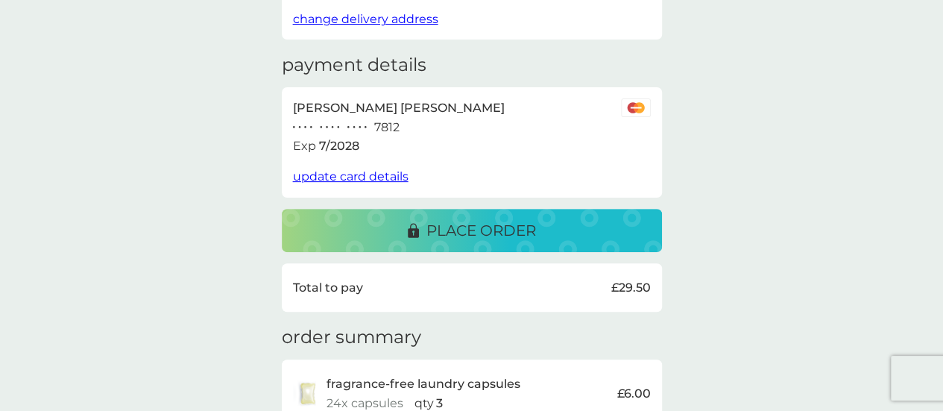
click at [470, 232] on p "place order" at bounding box center [481, 230] width 110 height 24
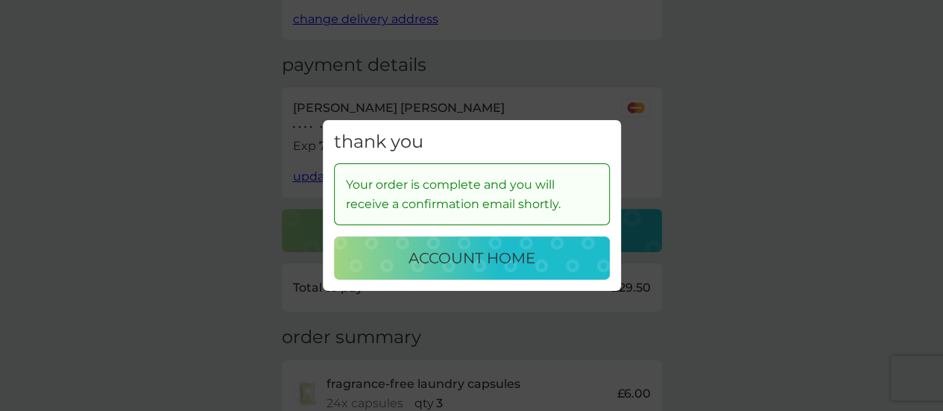
click at [447, 268] on p "account home" at bounding box center [472, 258] width 127 height 24
